Goal: Task Accomplishment & Management: Manage account settings

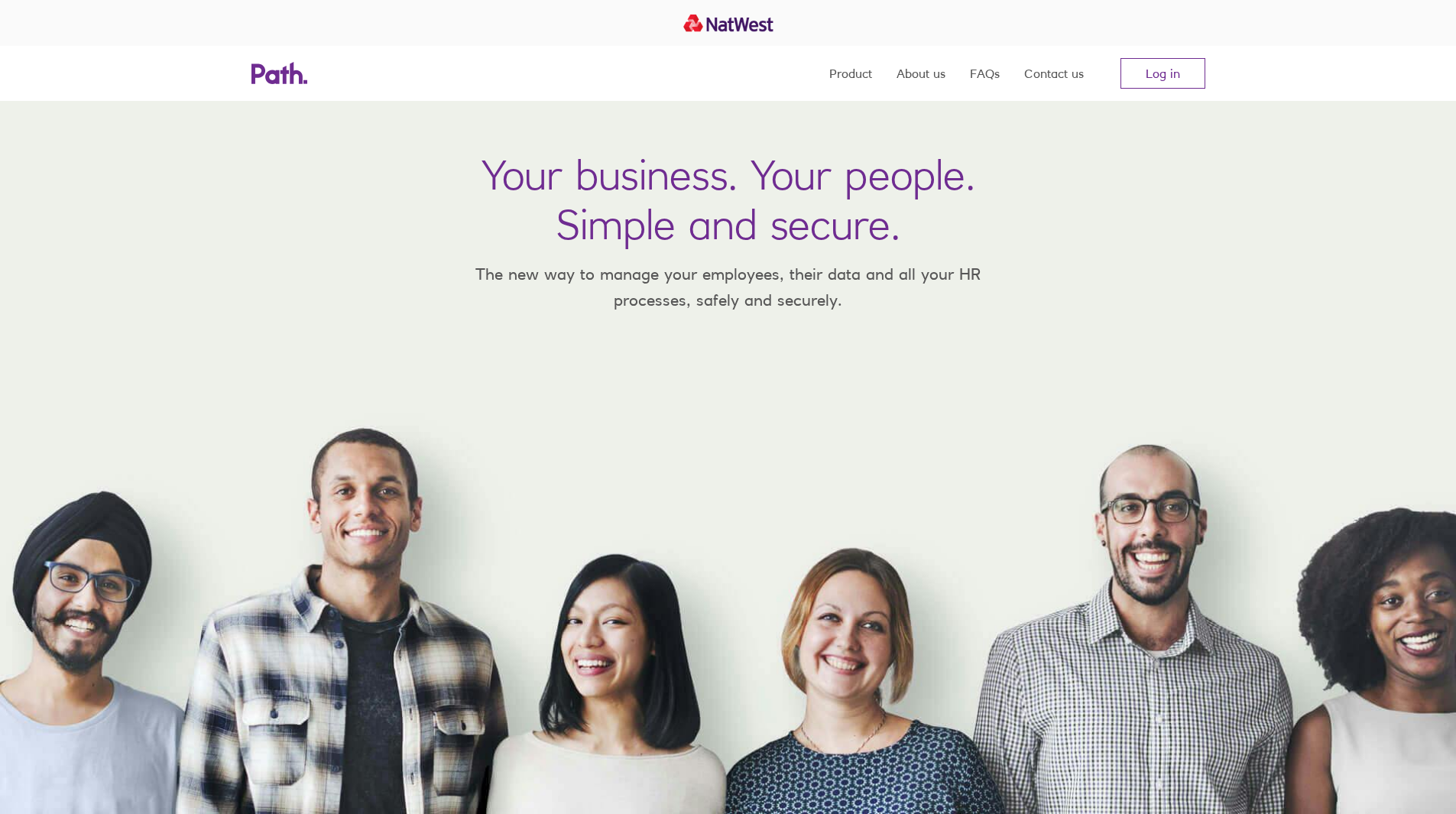
click at [297, 87] on link at bounding box center [280, 73] width 56 height 56
click at [1138, 67] on link "Log in" at bounding box center [1164, 73] width 85 height 31
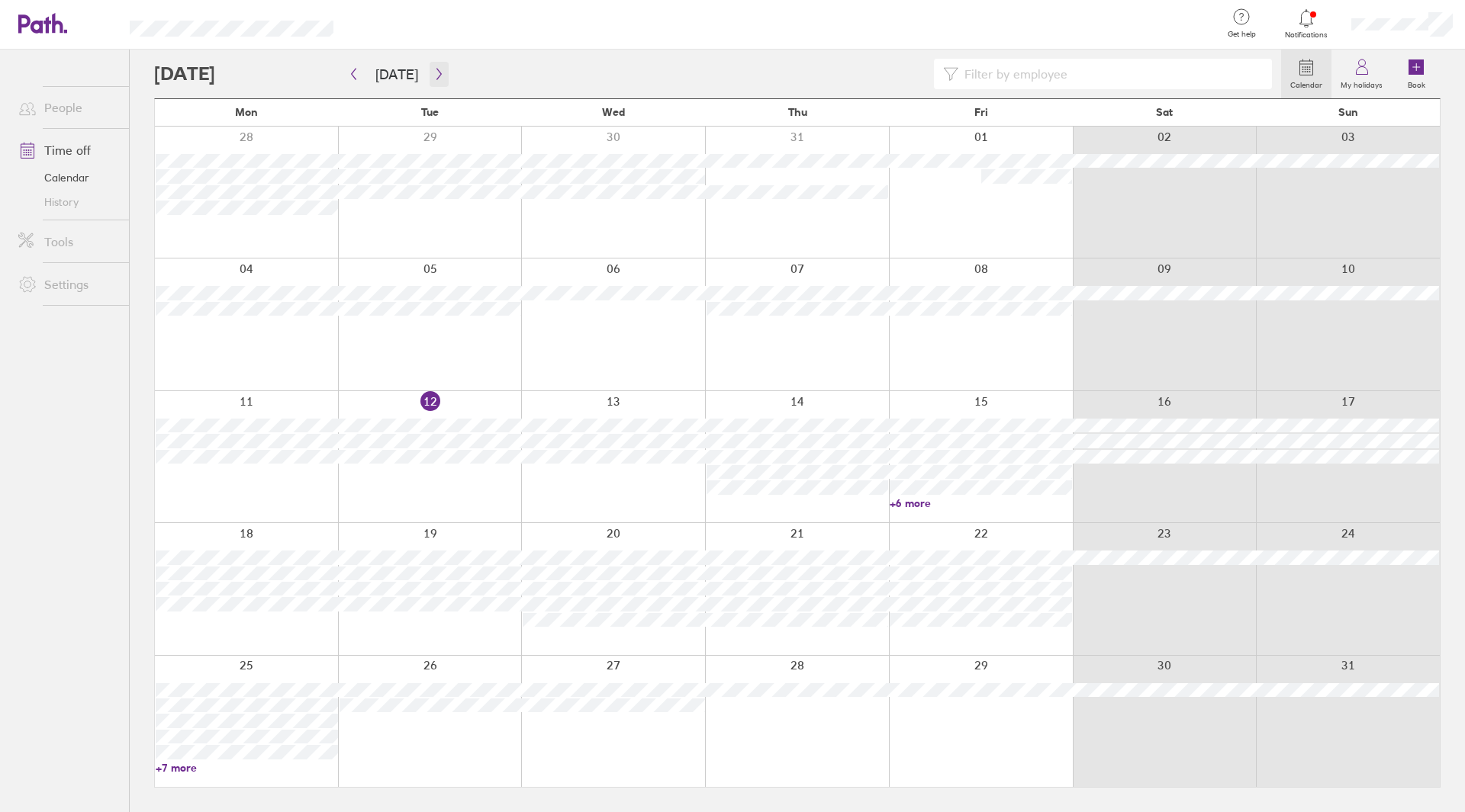
click at [435, 79] on icon "button" at bounding box center [439, 74] width 12 height 12
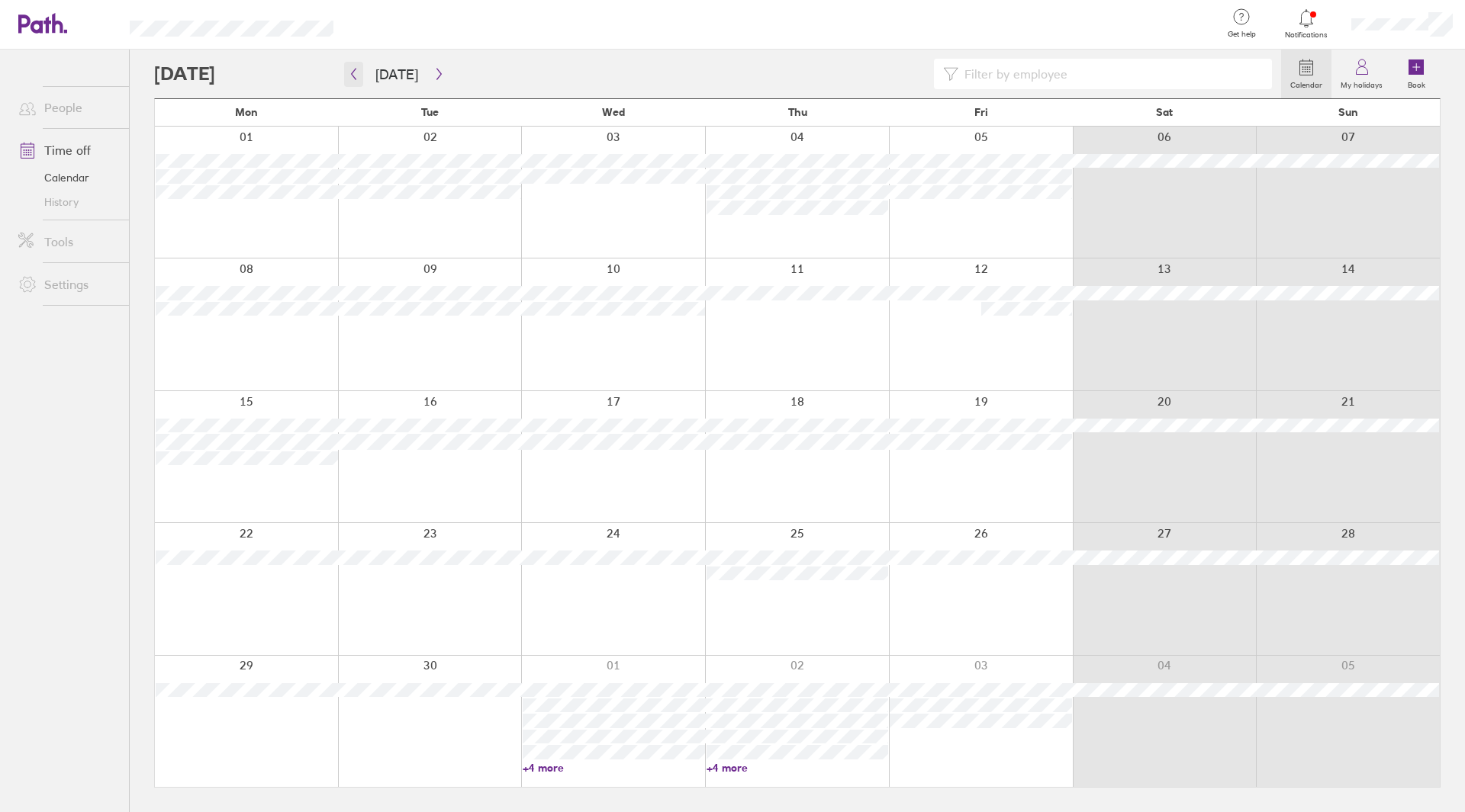
click at [349, 81] on button "button" at bounding box center [353, 73] width 19 height 25
